Goal: Information Seeking & Learning: Understand process/instructions

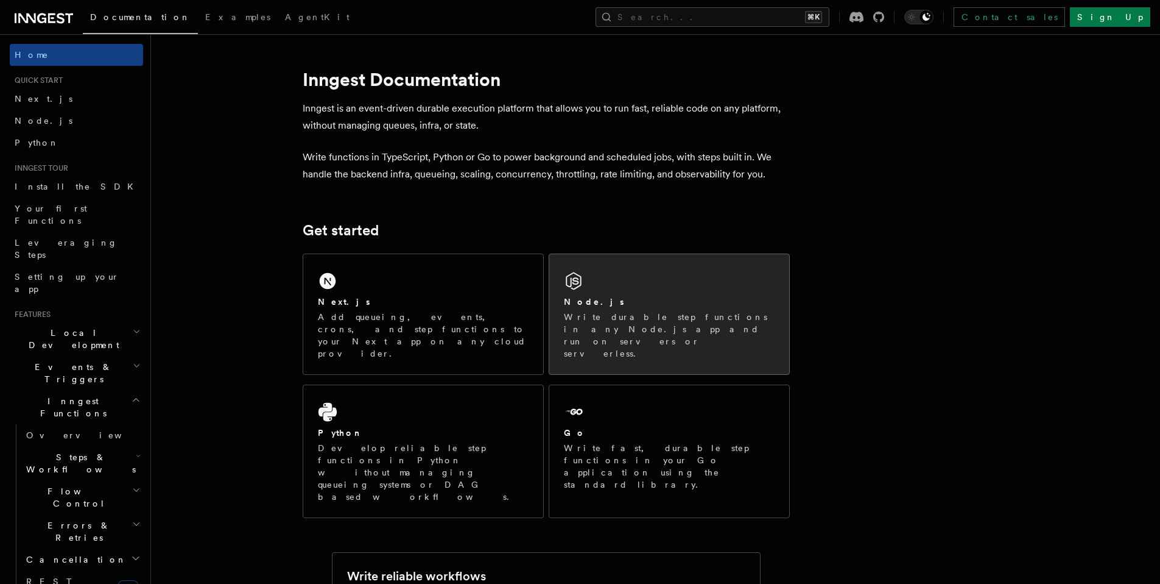
click at [683, 326] on p "Write durable step functions in any Node.js app and run on servers or serverles…" at bounding box center [669, 335] width 211 height 49
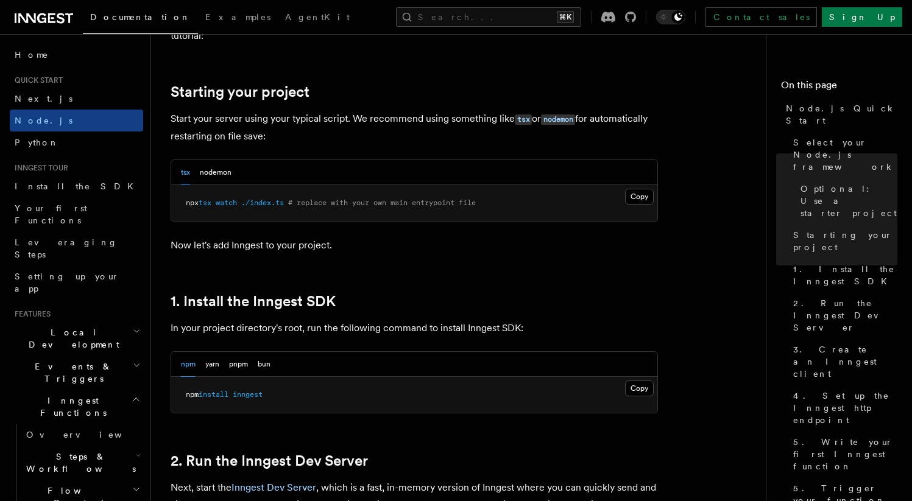
scroll to position [549, 0]
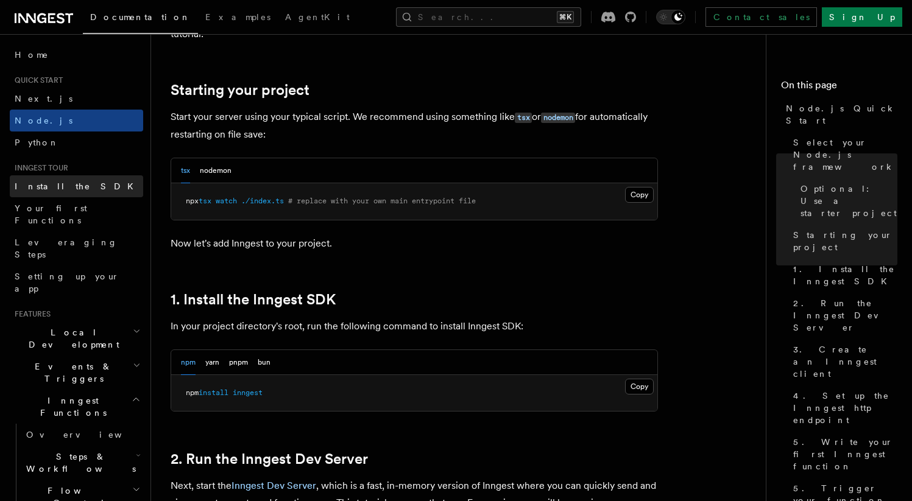
click at [60, 188] on span "Install the SDK" at bounding box center [78, 187] width 126 height 10
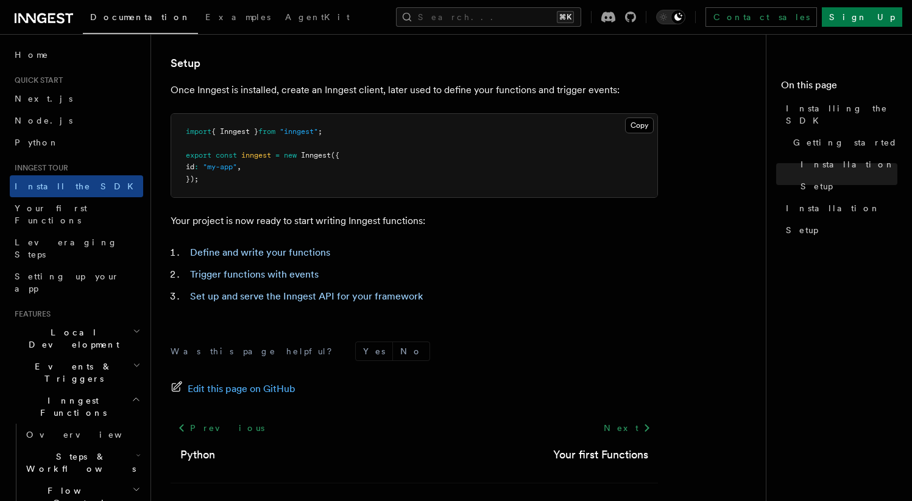
scroll to position [512, 0]
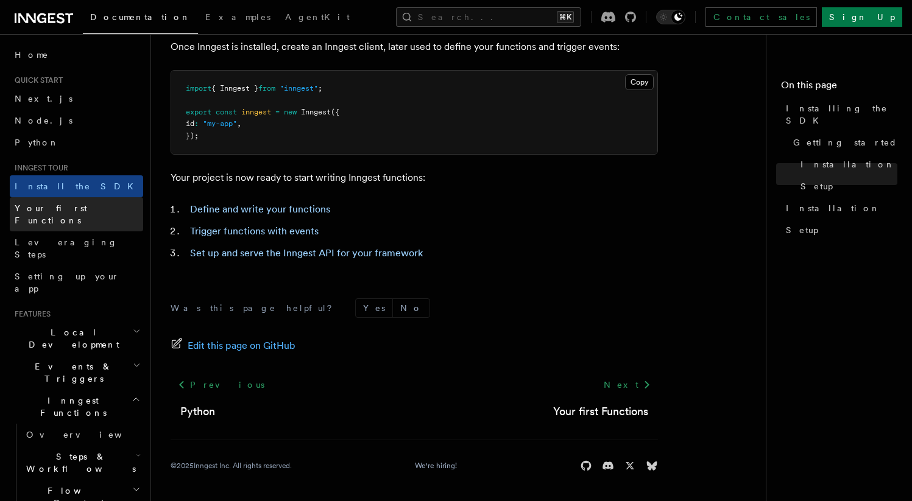
click at [37, 215] on link "Your first Functions" at bounding box center [76, 214] width 133 height 34
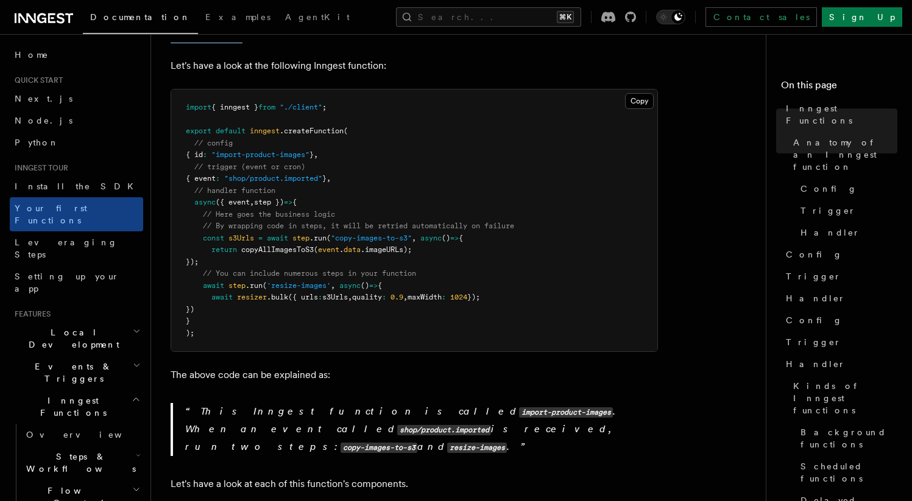
scroll to position [286, 0]
